Goal: Information Seeking & Learning: Compare options

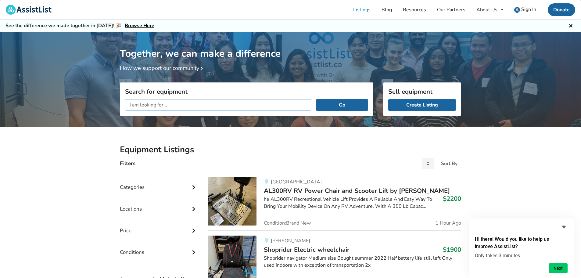
click at [145, 105] on input "text" at bounding box center [218, 105] width 186 height 12
click at [316, 99] on button "Go" at bounding box center [342, 105] width 52 height 12
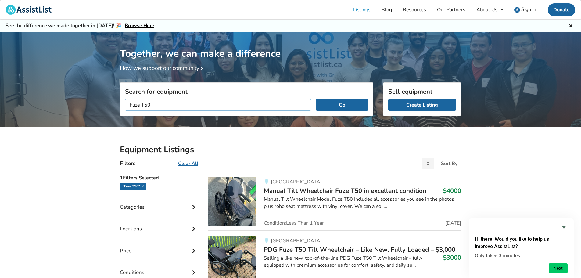
drag, startPoint x: 157, startPoint y: 106, endPoint x: 120, endPoint y: 106, distance: 36.6
click at [120, 106] on div "Fuze T50 Go" at bounding box center [246, 104] width 253 height 21
click at [316, 99] on button "Go" at bounding box center [342, 105] width 52 height 12
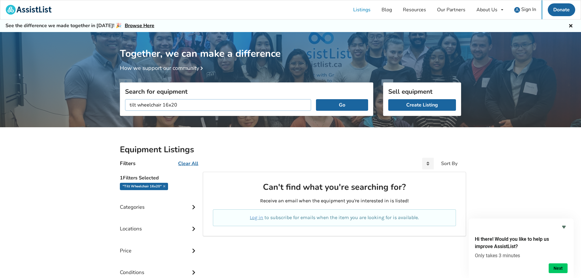
drag, startPoint x: 182, startPoint y: 102, endPoint x: 163, endPoint y: 105, distance: 19.3
click at [163, 105] on input "tilt wheelchair 16x20" at bounding box center [218, 105] width 186 height 12
type input "tilt wheelchair"
click at [316, 99] on button "Go" at bounding box center [342, 105] width 52 height 12
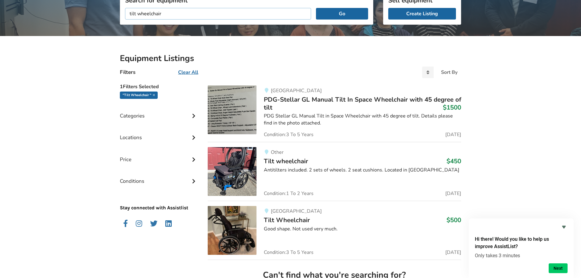
scroll to position [91, 0]
click at [286, 219] on span "Tilt Wheelchair" at bounding box center [287, 219] width 46 height 9
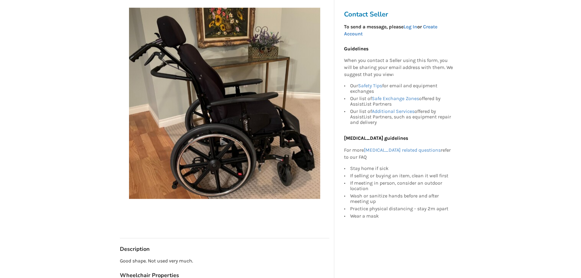
scroll to position [91, 0]
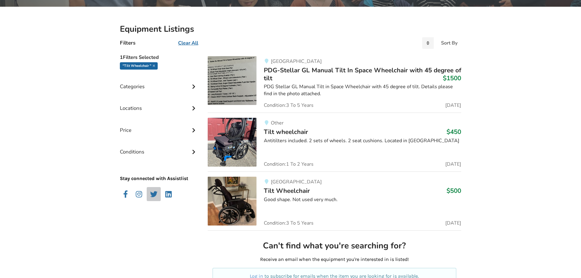
scroll to position [30, 0]
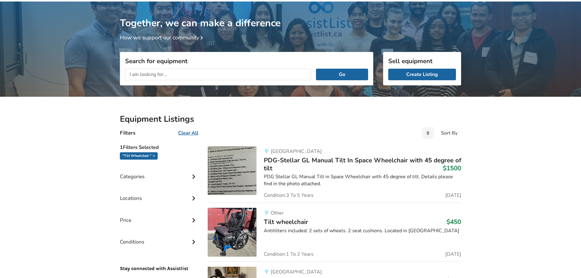
click at [159, 73] on input "text" at bounding box center [218, 75] width 186 height 12
click at [316, 69] on button "Go" at bounding box center [342, 75] width 52 height 12
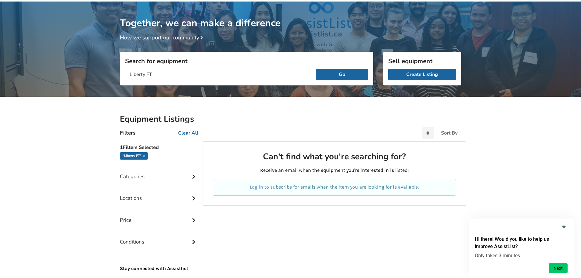
scroll to position [77, 0]
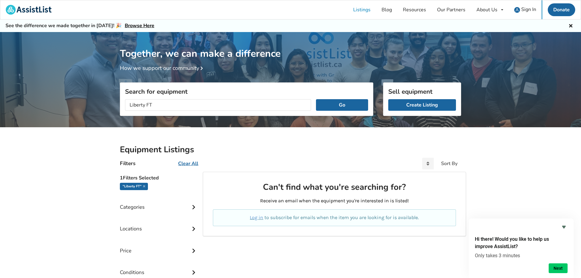
scroll to position [77, 0]
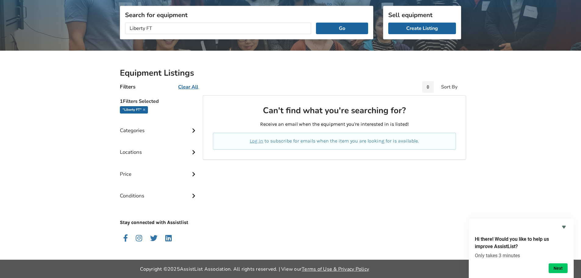
drag, startPoint x: 167, startPoint y: 29, endPoint x: 121, endPoint y: 30, distance: 45.4
click at [121, 30] on div "Liberty FT Go" at bounding box center [246, 28] width 253 height 21
type input "Tilt wheelchair"
click at [316, 23] on button "Go" at bounding box center [342, 29] width 52 height 12
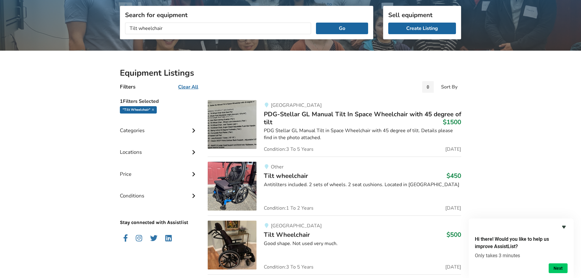
click at [563, 224] on icon "Hide survey" at bounding box center [563, 226] width 7 height 7
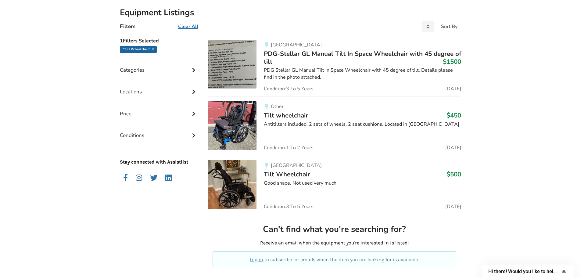
scroll to position [138, 0]
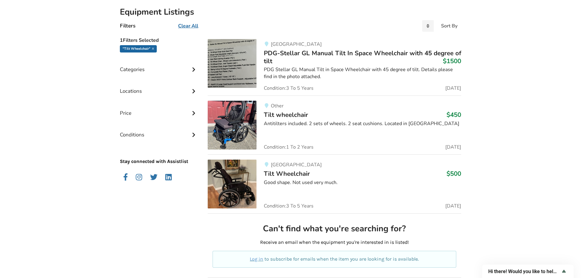
click at [275, 173] on span "Tilt Wheelchair" at bounding box center [287, 173] width 46 height 9
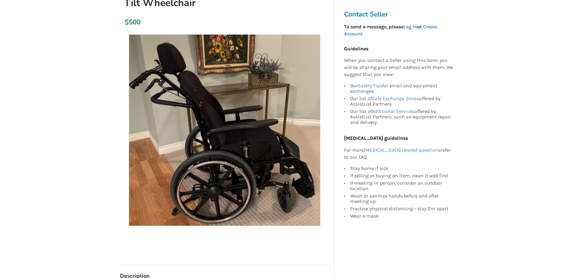
scroll to position [61, 0]
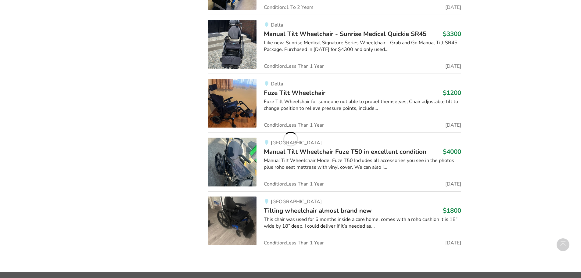
scroll to position [589, 0]
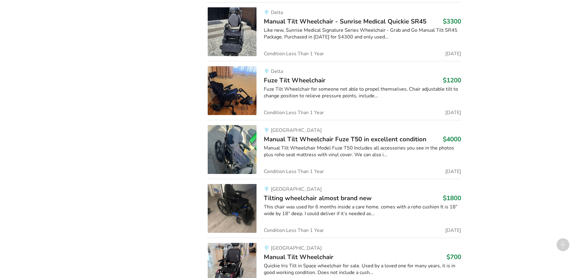
click at [314, 197] on span "Tilting wheelchair almost brand new" at bounding box center [318, 198] width 108 height 9
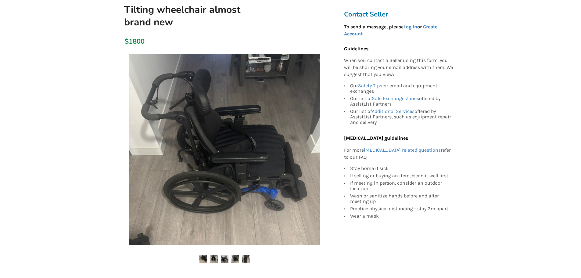
scroll to position [61, 0]
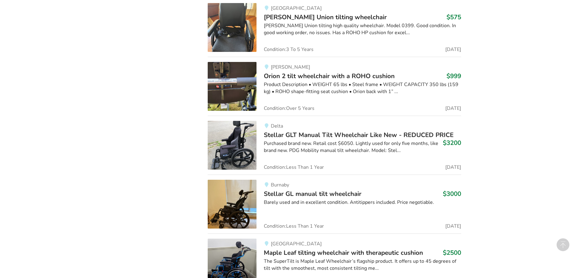
scroll to position [1138, 0]
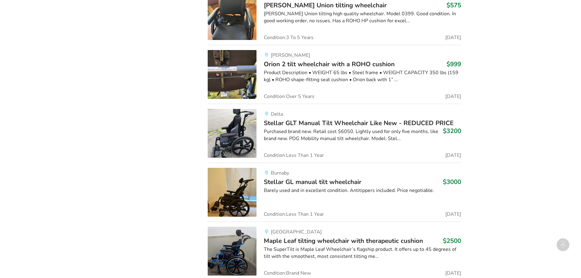
click at [314, 180] on span "Stellar GL manual tilt wheelchair" at bounding box center [313, 181] width 98 height 9
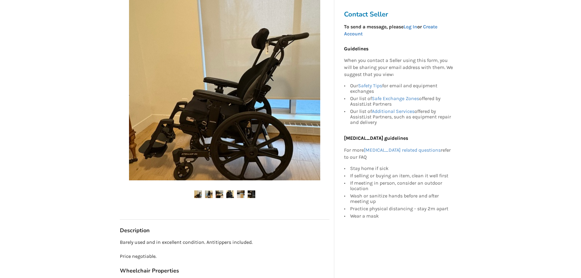
scroll to position [152, 0]
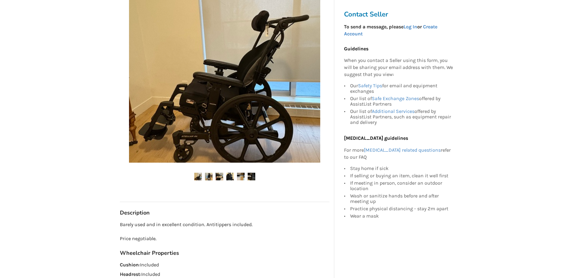
click at [211, 176] on img at bounding box center [209, 177] width 8 height 8
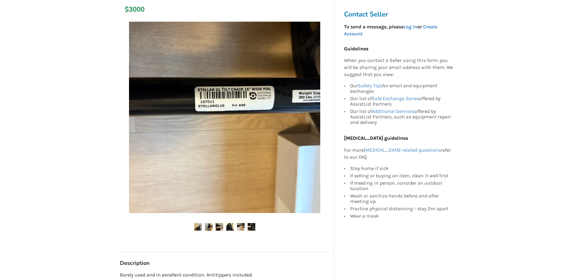
scroll to position [91, 0]
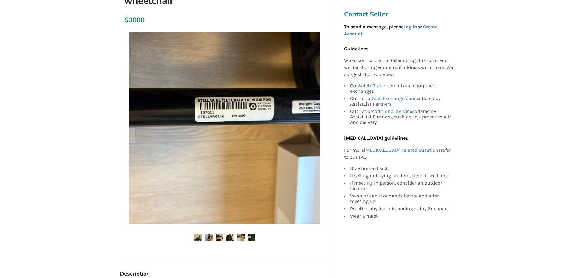
click at [198, 238] on img at bounding box center [198, 238] width 8 height 8
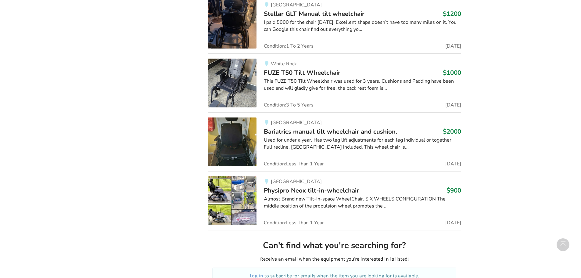
scroll to position [1443, 0]
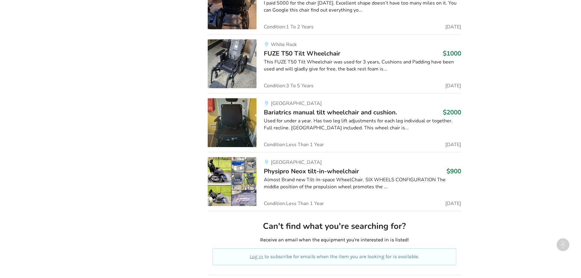
click at [293, 55] on span "FUZE T50 Tilt Wheelchair" at bounding box center [302, 53] width 77 height 9
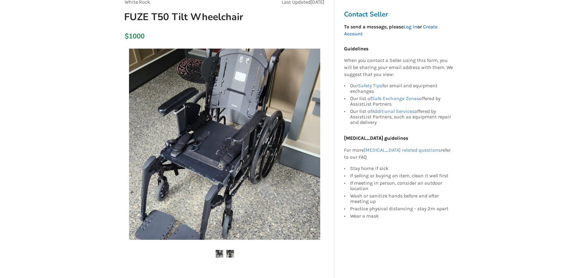
scroll to position [61, 0]
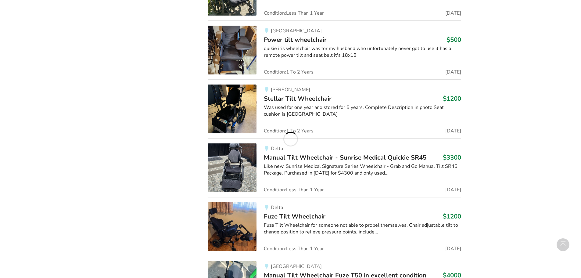
scroll to position [452, 0]
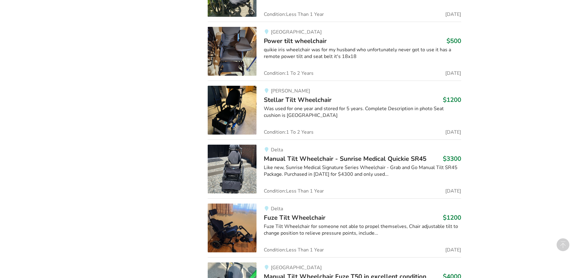
click at [303, 101] on span "Stellar Tilt Wheelchair" at bounding box center [298, 99] width 68 height 9
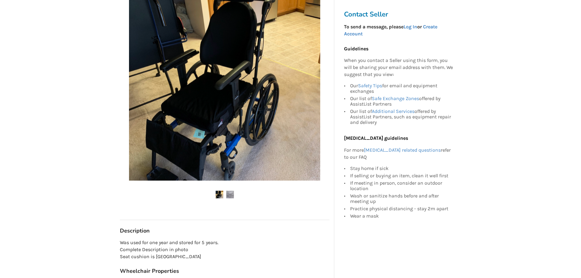
scroll to position [91, 0]
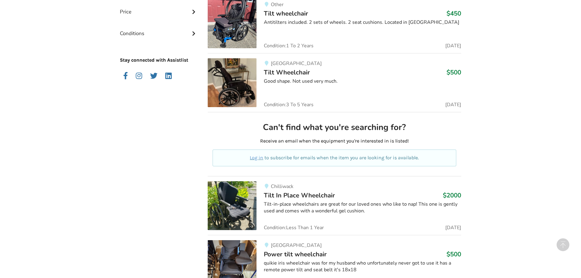
scroll to position [238, 0]
click at [285, 72] on span "Tilt Wheelchair" at bounding box center [287, 72] width 46 height 9
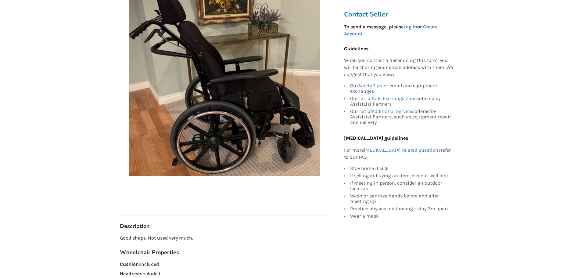
scroll to position [122, 0]
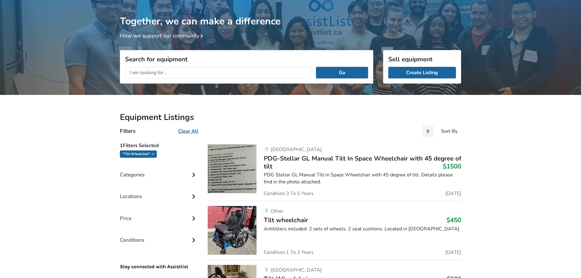
scroll to position [25, 0]
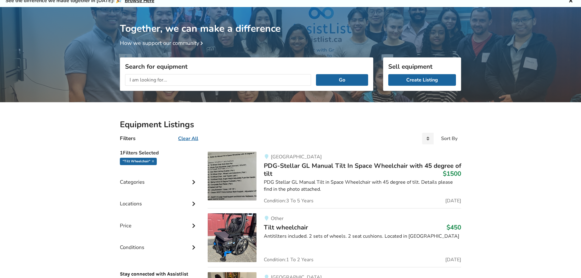
click at [161, 79] on input "text" at bounding box center [218, 80] width 186 height 12
type input "Pediatric wheelchair"
click at [316, 74] on button "Go" at bounding box center [342, 80] width 52 height 12
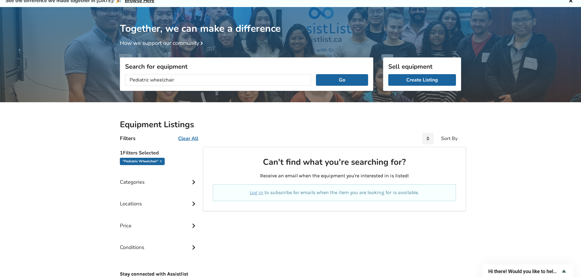
drag, startPoint x: 189, startPoint y: 80, endPoint x: 127, endPoint y: 81, distance: 62.2
click at [127, 81] on input "Pediatric wheelchair" at bounding box center [218, 80] width 186 height 12
